Goal: Navigation & Orientation: Find specific page/section

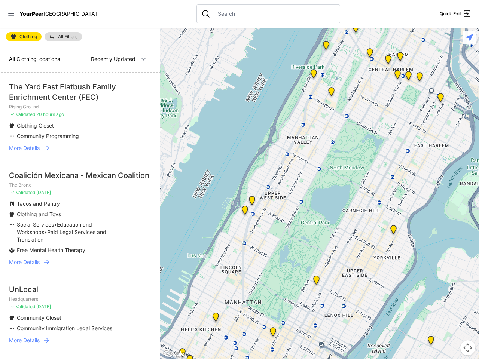
click at [11, 14] on icon at bounding box center [11, 14] width 6 height 4
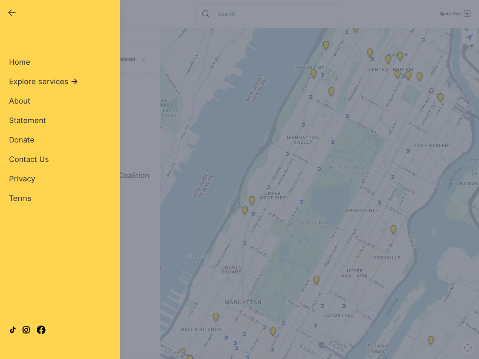
click at [319, 193] on div "Close panel YourPeer [GEOGRAPHIC_DATA] Quick Exit Single Adult Families Soup Ki…" at bounding box center [239, 179] width 479 height 359
click at [316, 282] on div "Close panel YourPeer [GEOGRAPHIC_DATA] Quick Exit Single Adult Families Soup Ki…" at bounding box center [239, 179] width 479 height 359
click at [326, 47] on div "Close panel YourPeer [GEOGRAPHIC_DATA] Quick Exit Single Adult Families Soup Ki…" at bounding box center [239, 179] width 479 height 359
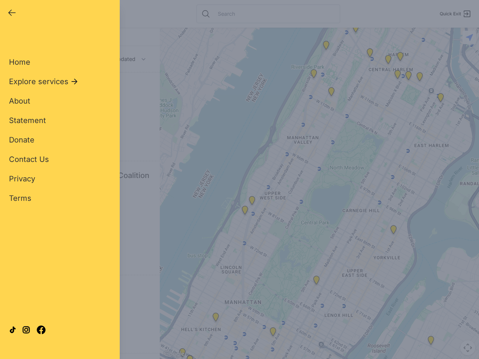
click at [355, 30] on div "Close panel YourPeer [GEOGRAPHIC_DATA] Quick Exit Single Adult Families Soup Ki…" at bounding box center [239, 179] width 479 height 359
click at [370, 54] on div "Close panel YourPeer [GEOGRAPHIC_DATA] Quick Exit Single Adult Families Soup Ki…" at bounding box center [239, 179] width 479 height 359
click at [388, 61] on div "Close panel YourPeer [GEOGRAPHIC_DATA] Quick Exit Single Adult Families Soup Ki…" at bounding box center [239, 179] width 479 height 359
click at [440, 99] on div "Close panel YourPeer [GEOGRAPHIC_DATA] Quick Exit Single Adult Families Soup Ki…" at bounding box center [239, 179] width 479 height 359
